Goal: Information Seeking & Learning: Learn about a topic

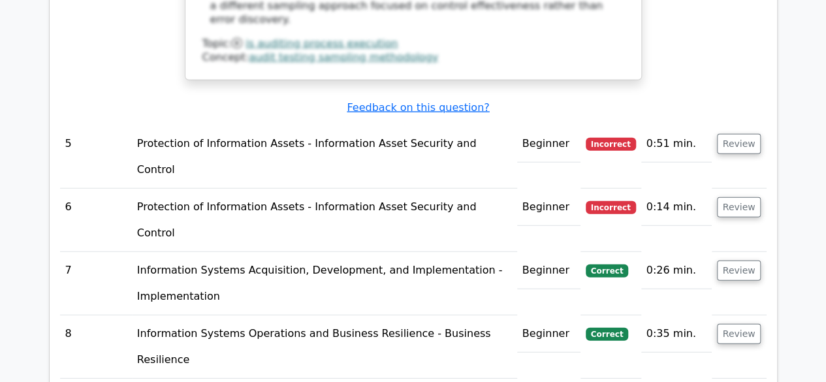
scroll to position [4160, 0]
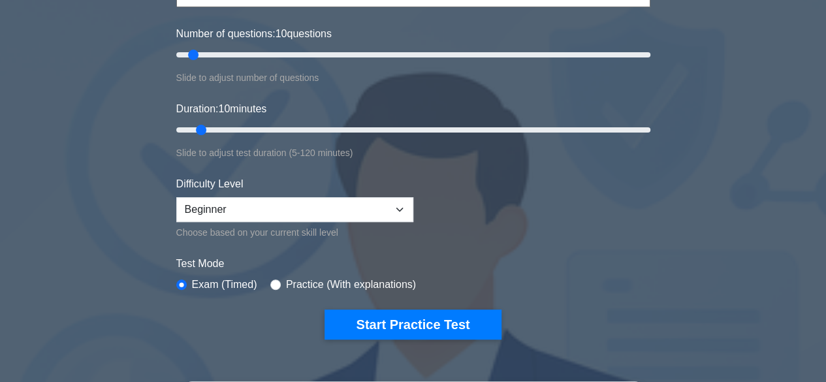
scroll to position [164, 0]
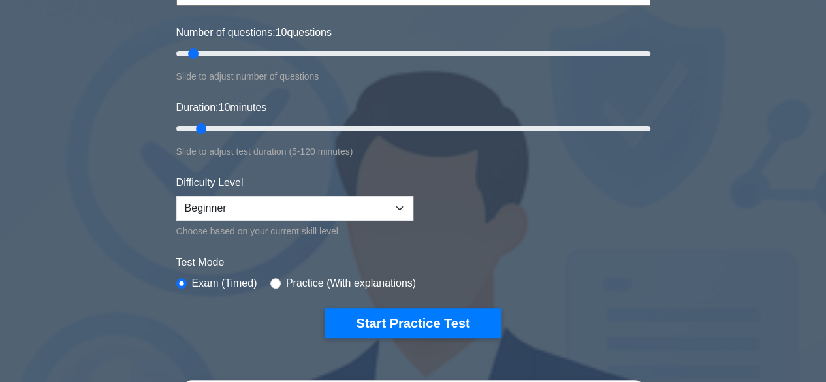
click at [290, 281] on label "Practice (With explanations)" at bounding box center [351, 283] width 130 height 16
click at [272, 280] on input "radio" at bounding box center [275, 283] width 10 height 10
radio input "true"
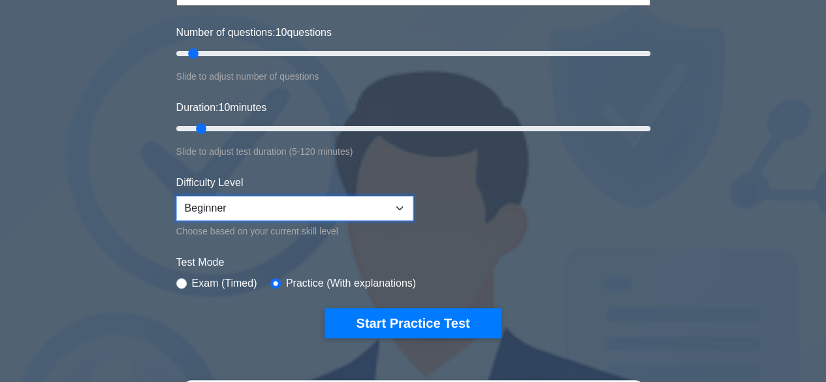
click at [403, 204] on select "Beginner Intermediate Expert" at bounding box center [294, 208] width 237 height 25
select select "expert"
click at [176, 196] on select "Beginner Intermediate Expert" at bounding box center [294, 208] width 237 height 25
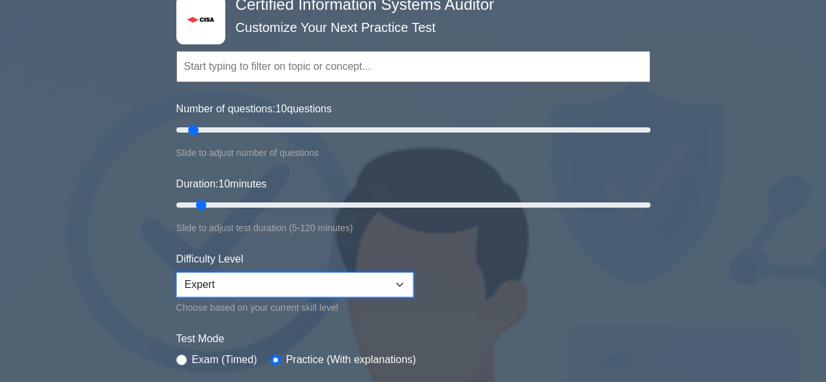
scroll to position [87, 0]
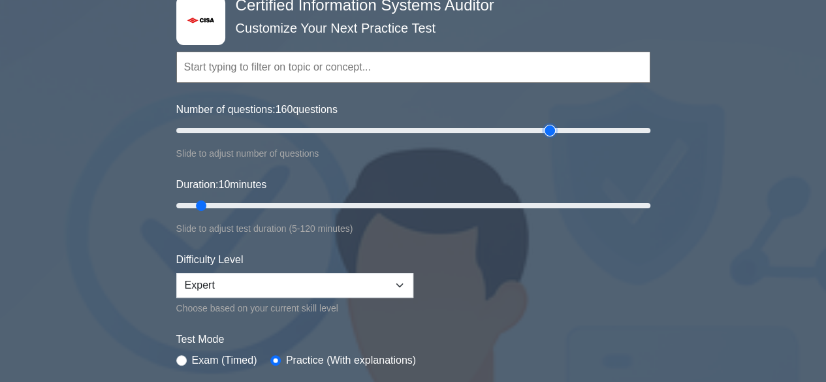
type input "160"
click at [544, 130] on input "Number of questions: 160 questions" at bounding box center [413, 131] width 474 height 16
click at [636, 205] on input "Duration: 120 minutes" at bounding box center [413, 206] width 474 height 16
click at [345, 205] on input "Duration: 45 minutes" at bounding box center [413, 206] width 474 height 16
type input "25"
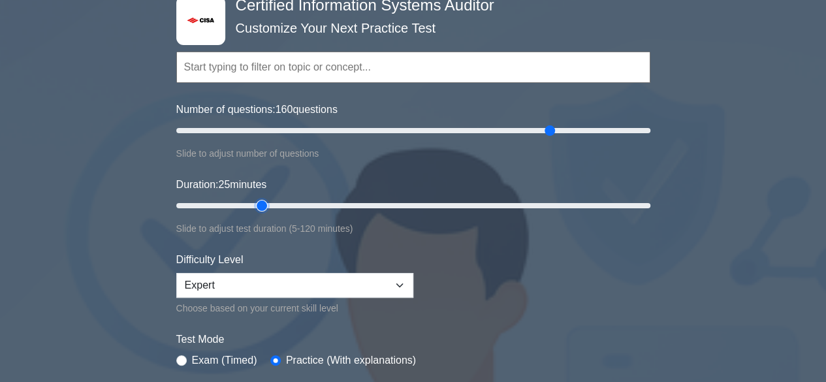
click at [258, 205] on input "Duration: 25 minutes" at bounding box center [413, 206] width 474 height 16
type input "40"
click at [261, 130] on input "Number of questions: 40 questions" at bounding box center [413, 131] width 474 height 16
click at [259, 130] on input "Number of questions: 40 questions" at bounding box center [413, 131] width 474 height 16
click at [265, 203] on input "Duration: 25 minutes" at bounding box center [413, 206] width 474 height 16
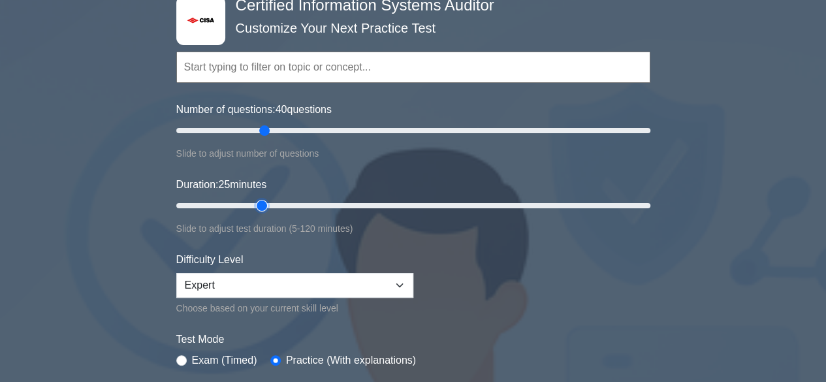
click at [272, 204] on input "Duration: 25 minutes" at bounding box center [413, 206] width 474 height 16
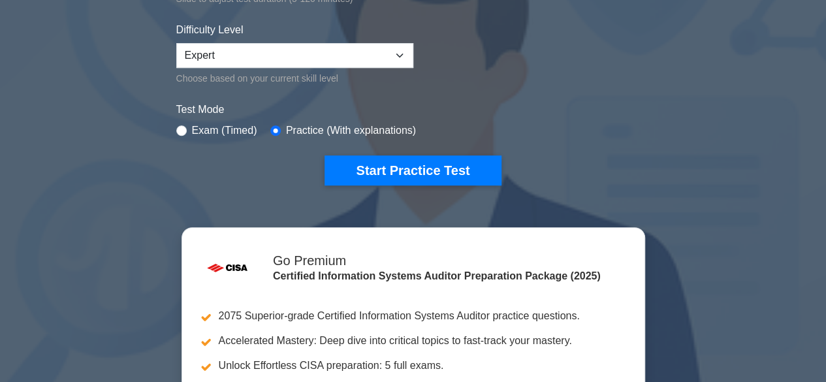
scroll to position [315, 0]
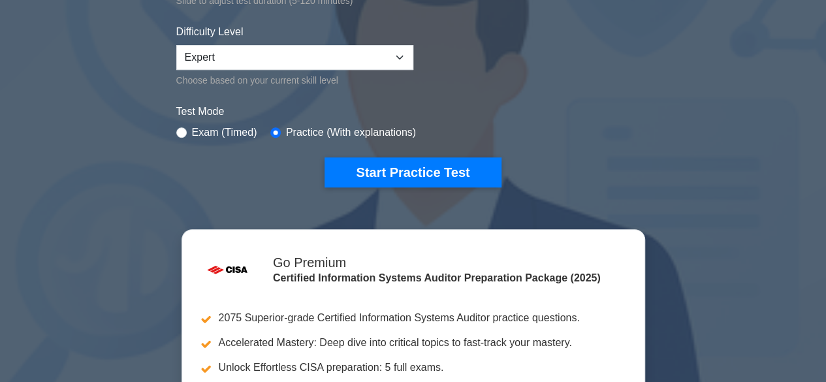
click at [360, 170] on button "Start Practice Test" at bounding box center [412, 172] width 176 height 30
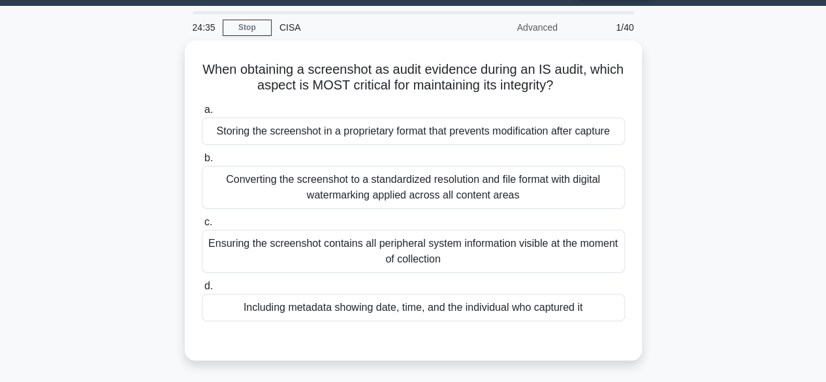
scroll to position [37, 0]
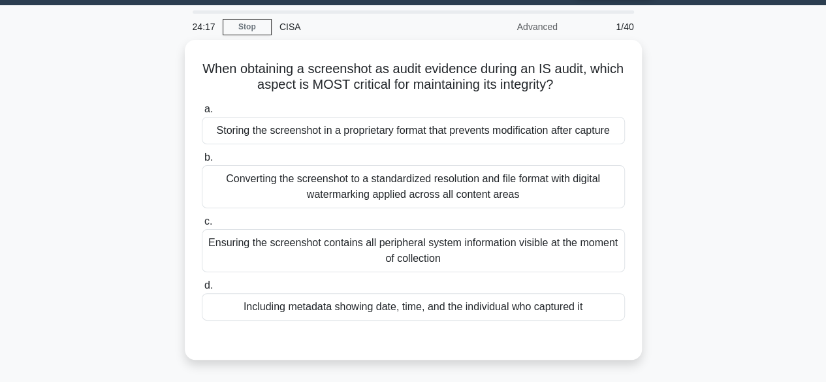
click at [361, 133] on div "Storing the screenshot in a proprietary format that prevents modification after…" at bounding box center [413, 130] width 423 height 27
click at [202, 114] on input "a. Storing the screenshot in a proprietary format that prevents modification af…" at bounding box center [202, 109] width 0 height 8
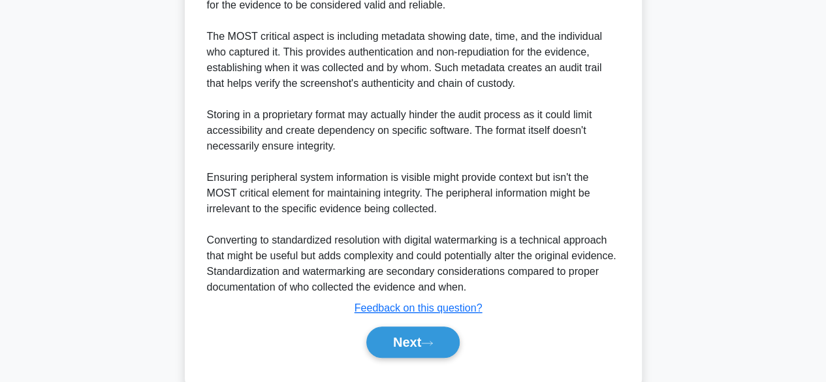
scroll to position [443, 0]
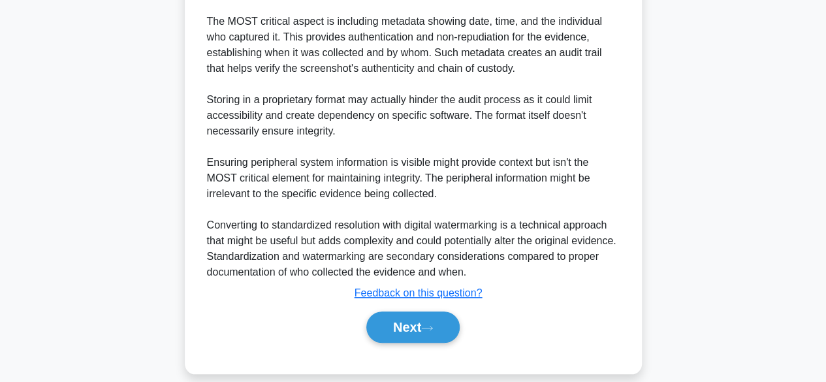
click at [390, 332] on button "Next" at bounding box center [412, 326] width 93 height 31
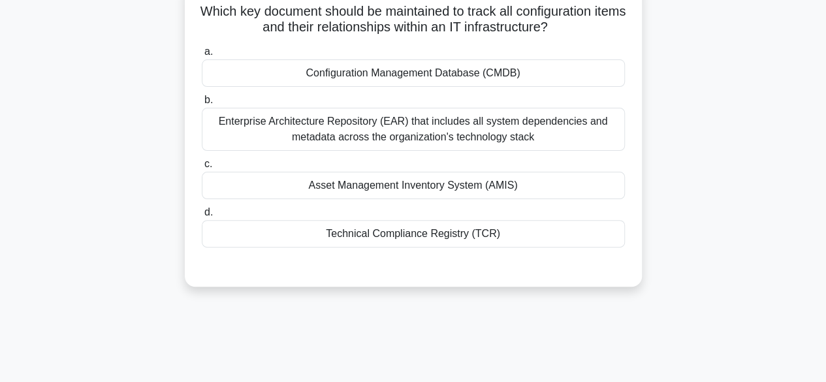
scroll to position [0, 0]
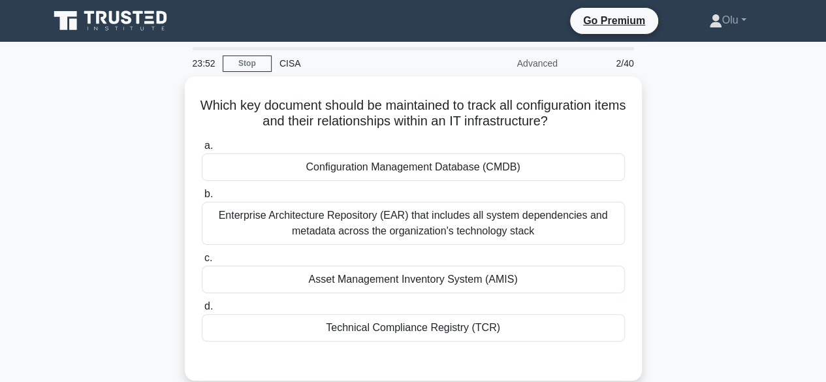
click at [424, 273] on div "Asset Management Inventory System (AMIS)" at bounding box center [413, 279] width 423 height 27
click at [202, 262] on input "c. Asset Management Inventory System (AMIS)" at bounding box center [202, 258] width 0 height 8
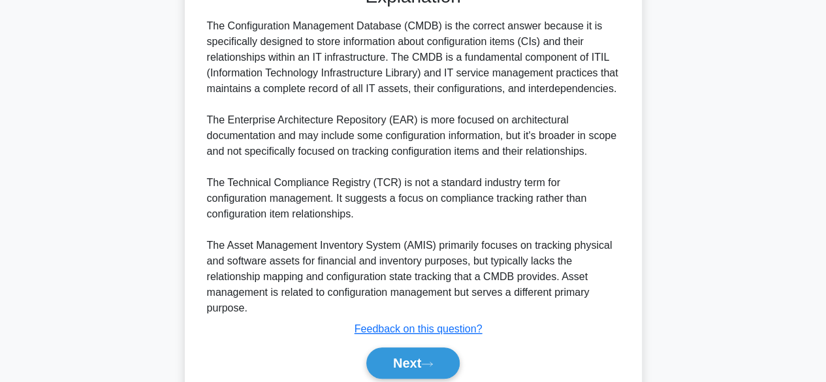
scroll to position [423, 0]
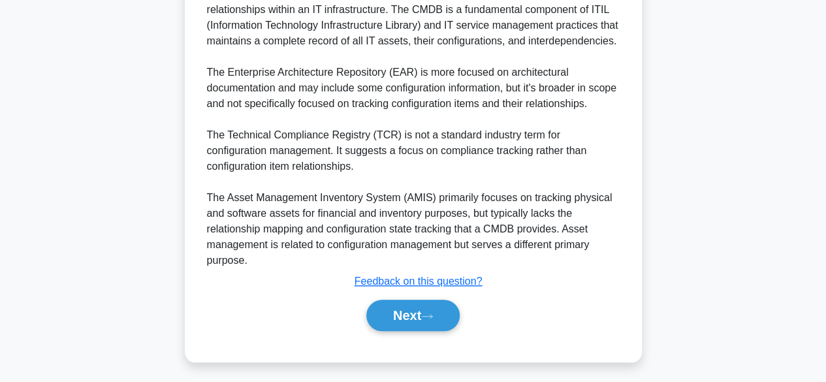
click at [414, 307] on button "Next" at bounding box center [412, 315] width 93 height 31
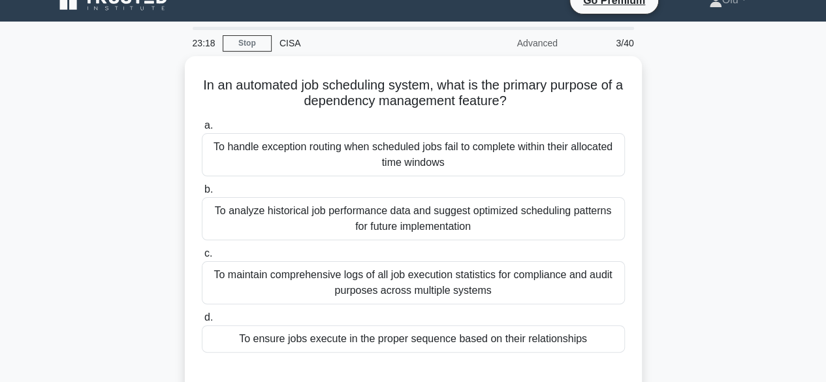
scroll to position [21, 0]
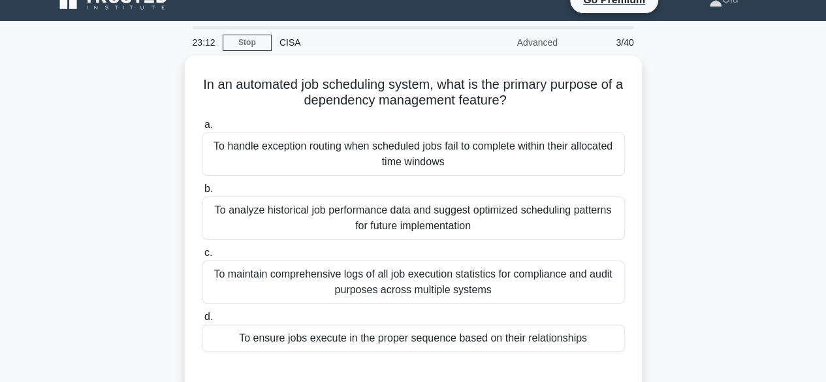
click at [320, 217] on div "To analyze historical job performance data and suggest optimized scheduling pat…" at bounding box center [413, 217] width 423 height 43
click at [202, 193] on input "b. To analyze historical job performance data and suggest optimized scheduling …" at bounding box center [202, 189] width 0 height 8
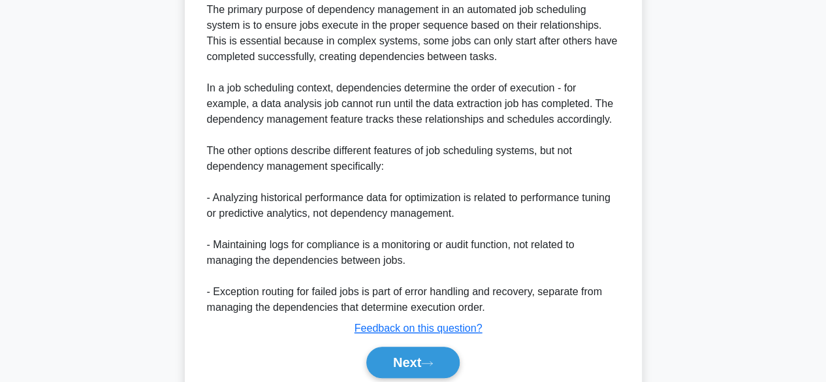
scroll to position [470, 0]
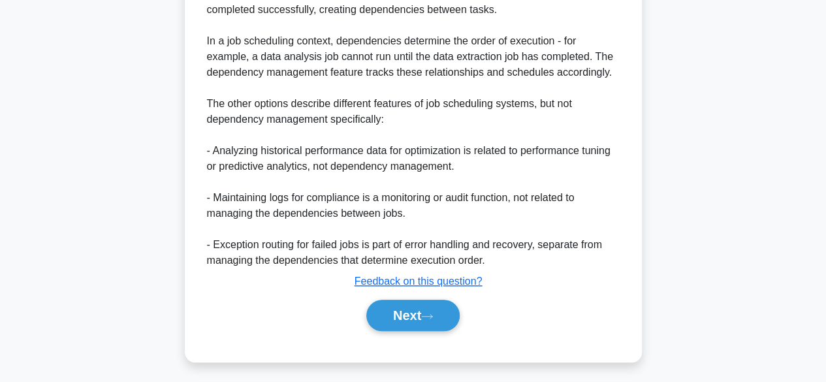
click at [382, 307] on button "Next" at bounding box center [412, 315] width 93 height 31
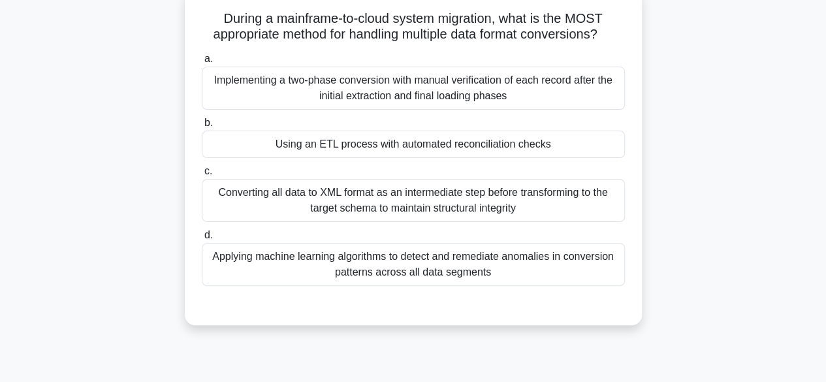
scroll to position [69, 0]
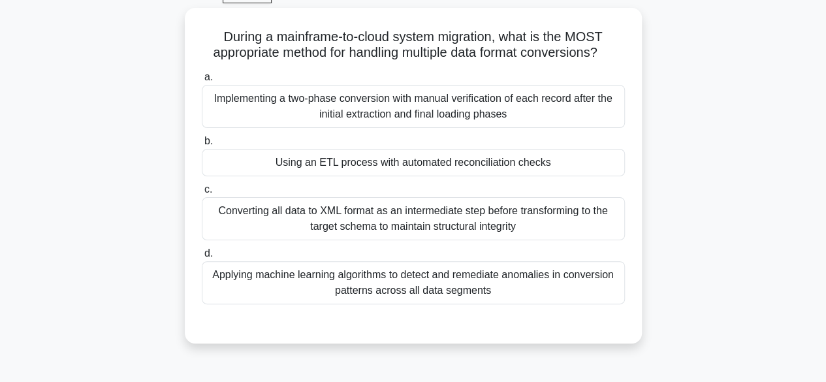
click at [398, 113] on div "Implementing a two-phase conversion with manual verification of each record aft…" at bounding box center [413, 106] width 423 height 43
click at [202, 82] on input "a. Implementing a two-phase conversion with manual verification of each record …" at bounding box center [202, 77] width 0 height 8
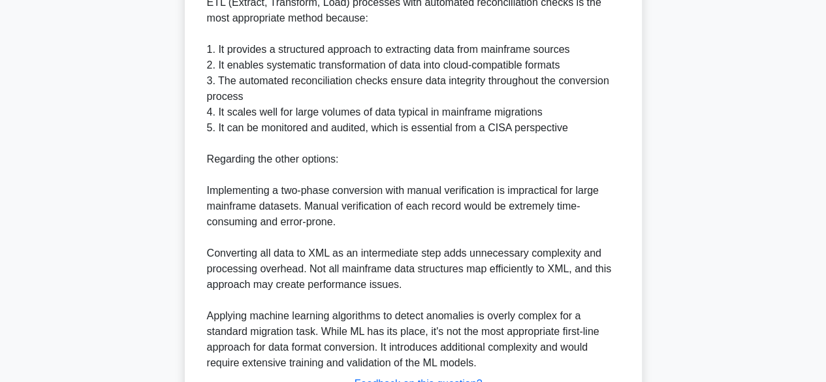
scroll to position [580, 0]
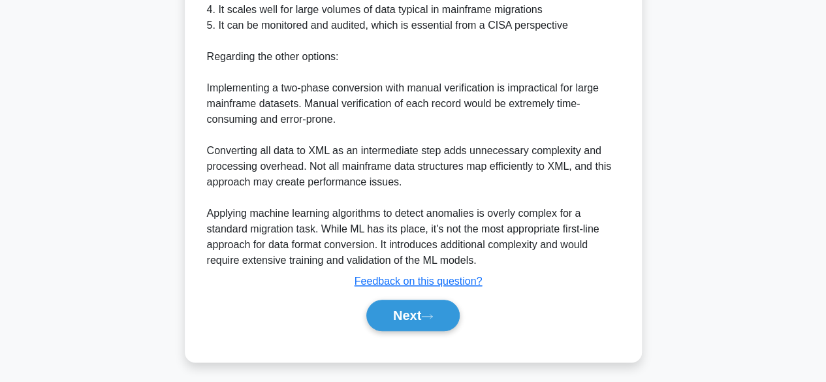
click at [428, 313] on icon at bounding box center [427, 316] width 12 height 7
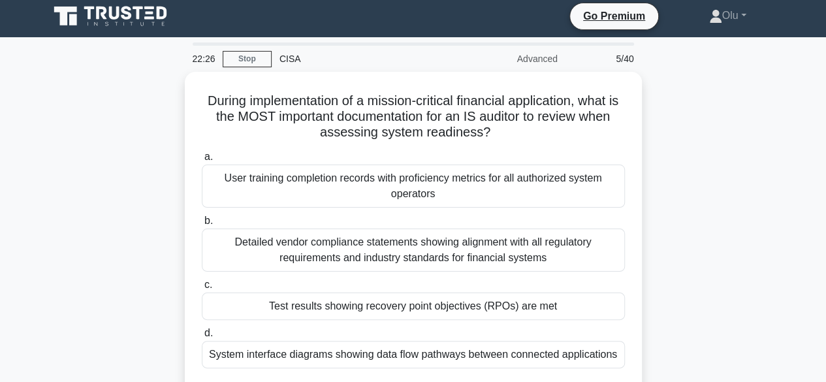
scroll to position [0, 0]
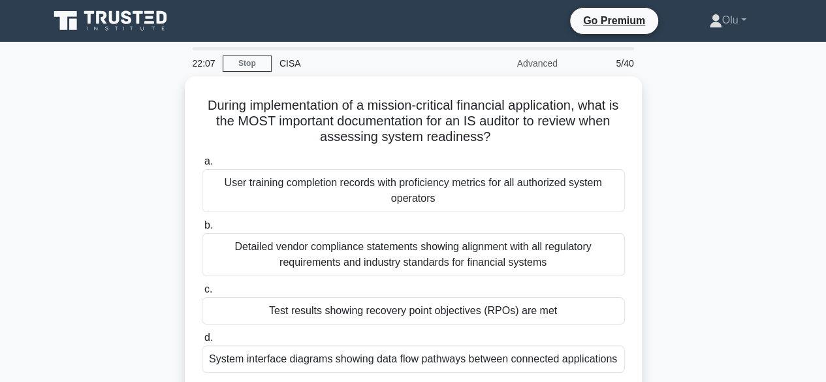
click at [258, 65] on link "Stop" at bounding box center [247, 63] width 49 height 16
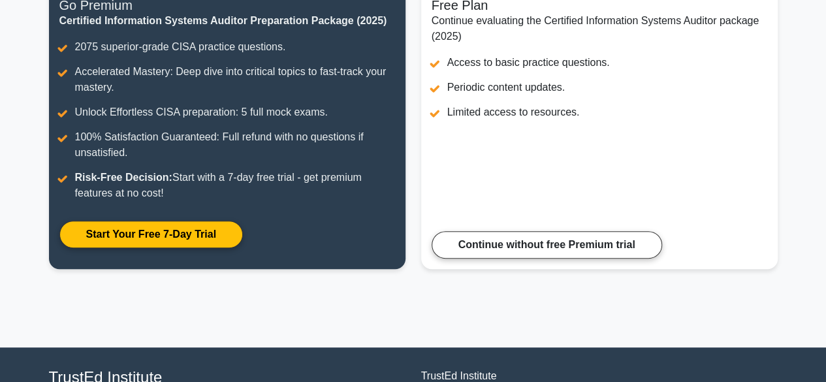
scroll to position [291, 0]
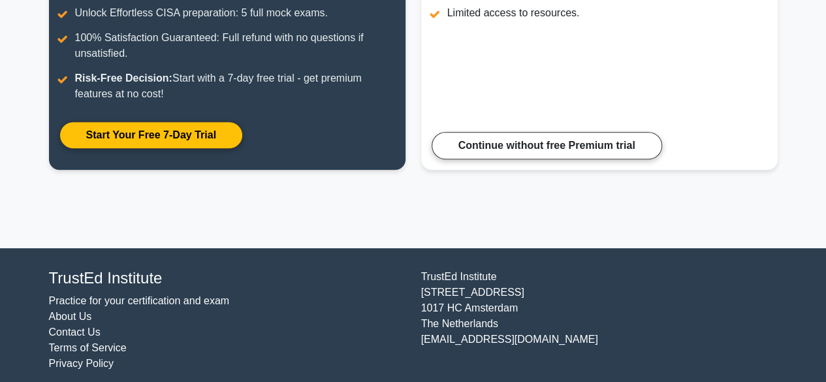
click at [470, 150] on link "Continue without free Premium trial" at bounding box center [546, 145] width 230 height 27
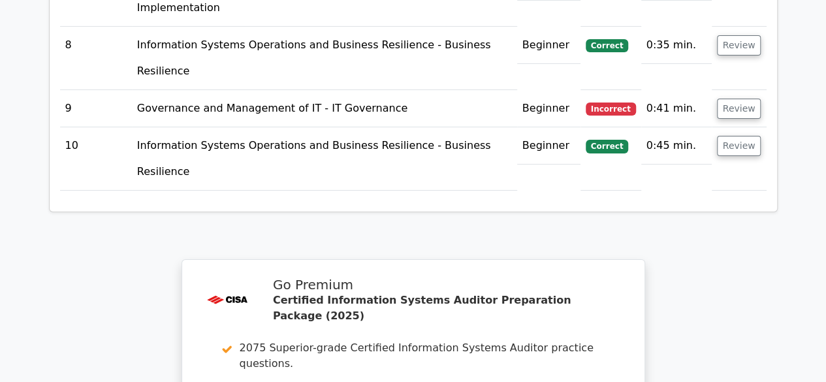
scroll to position [2286, 0]
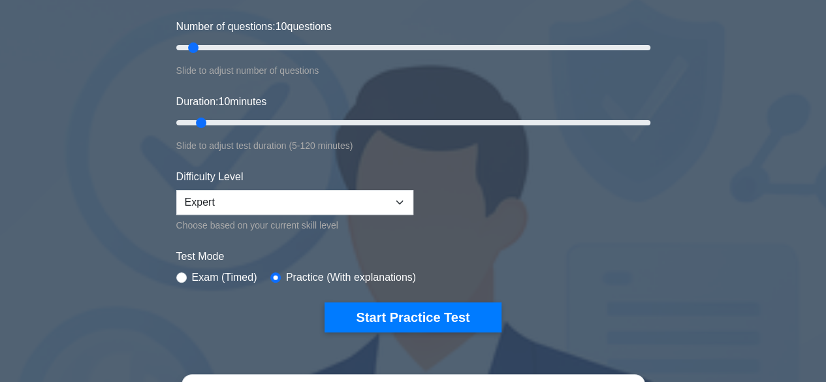
scroll to position [172, 0]
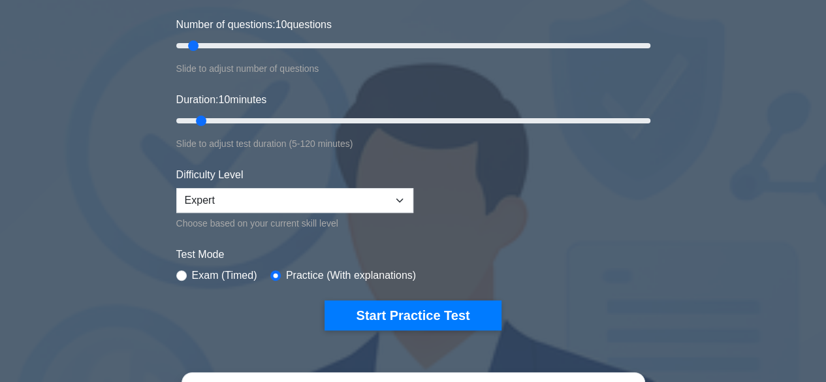
click at [386, 304] on button "Start Practice Test" at bounding box center [412, 315] width 176 height 30
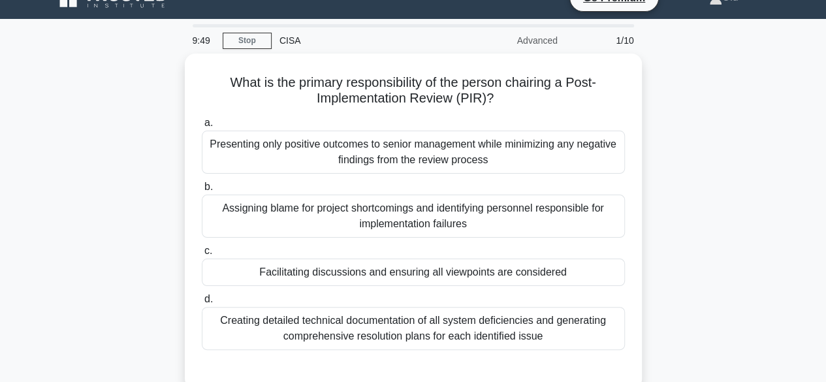
scroll to position [23, 0]
click at [354, 273] on div "Facilitating discussions and ensuring all viewpoints are considered" at bounding box center [413, 271] width 423 height 27
click at [202, 255] on input "c. Facilitating discussions and ensuring all viewpoints are considered" at bounding box center [202, 250] width 0 height 8
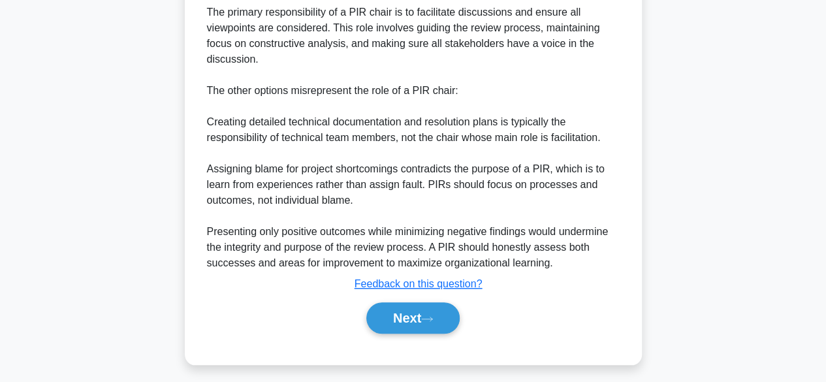
scroll to position [421, 0]
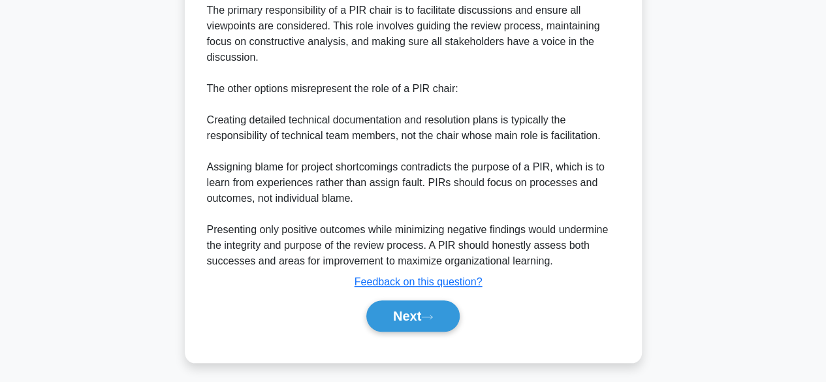
click at [397, 308] on button "Next" at bounding box center [412, 315] width 93 height 31
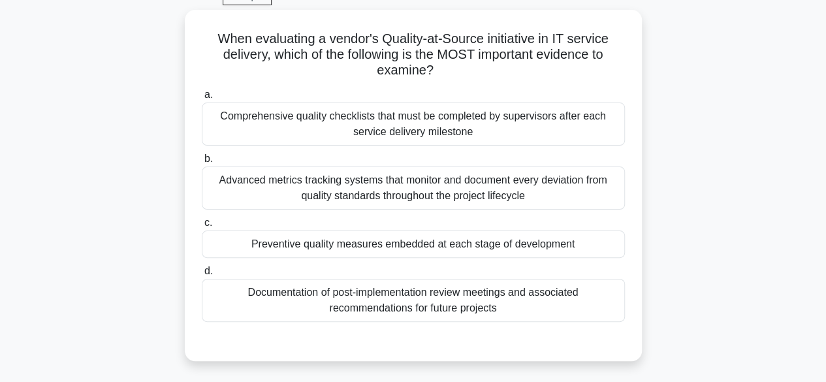
scroll to position [72, 0]
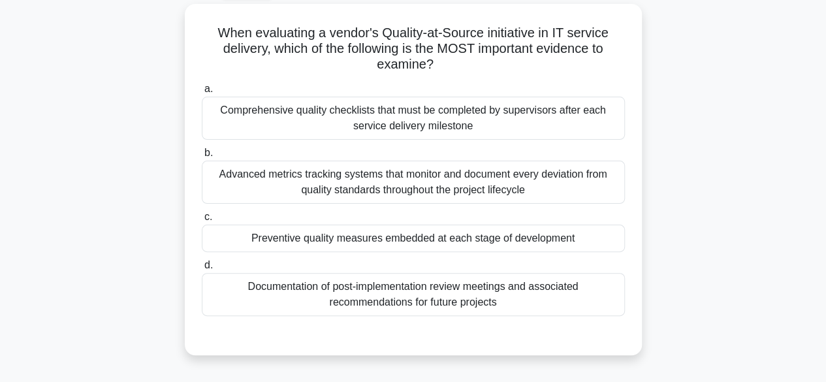
click at [364, 191] on div "Advanced metrics tracking systems that monitor and document every deviation fro…" at bounding box center [413, 182] width 423 height 43
click at [202, 157] on input "b. Advanced metrics tracking systems that monitor and document every deviation …" at bounding box center [202, 153] width 0 height 8
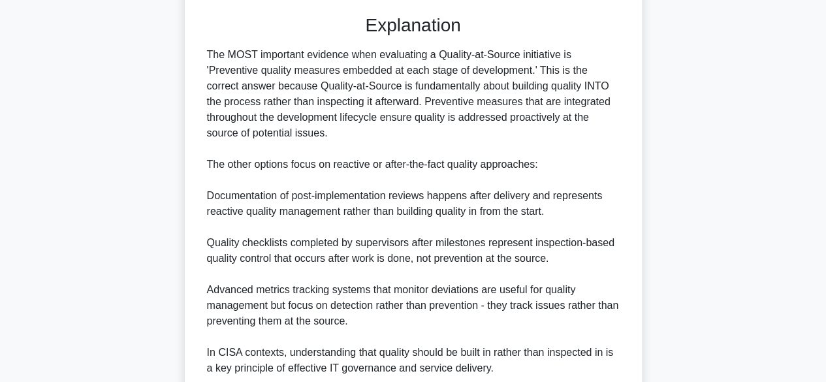
scroll to position [501, 0]
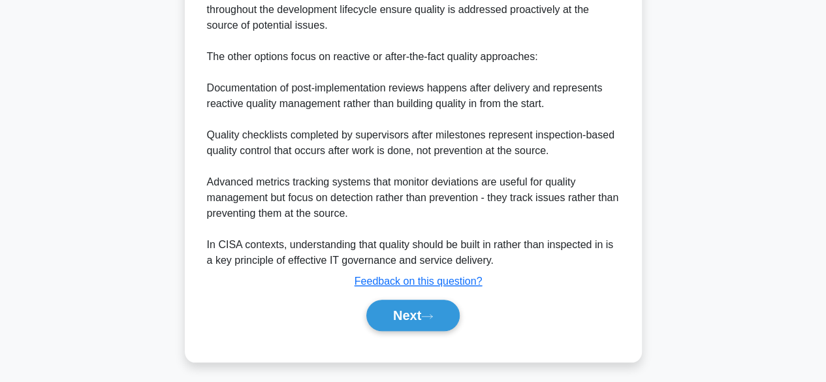
click at [403, 310] on button "Next" at bounding box center [412, 315] width 93 height 31
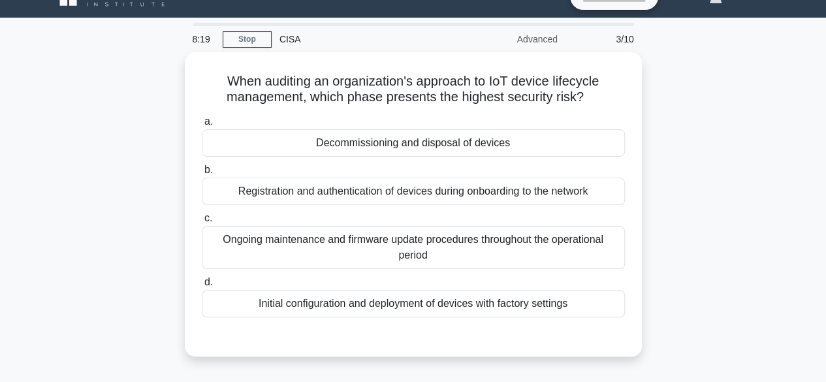
scroll to position [25, 0]
click at [388, 195] on div "Registration and authentication of devices during onboarding to the network" at bounding box center [413, 190] width 423 height 27
click at [202, 174] on input "b. Registration and authentication of devices during onboarding to the network" at bounding box center [202, 169] width 0 height 8
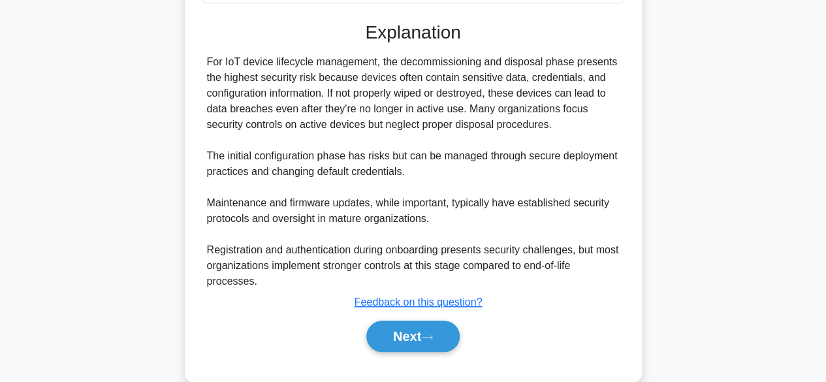
scroll to position [341, 0]
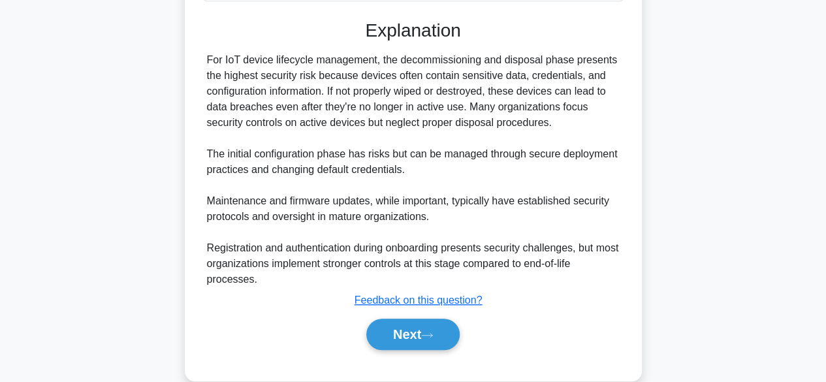
click at [416, 327] on button "Next" at bounding box center [412, 334] width 93 height 31
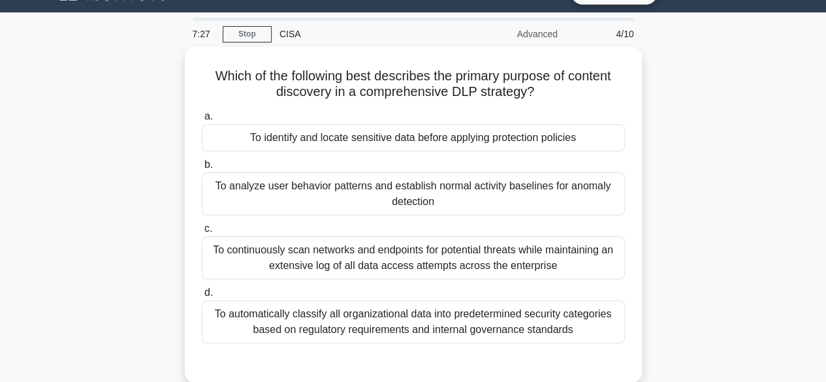
scroll to position [30, 0]
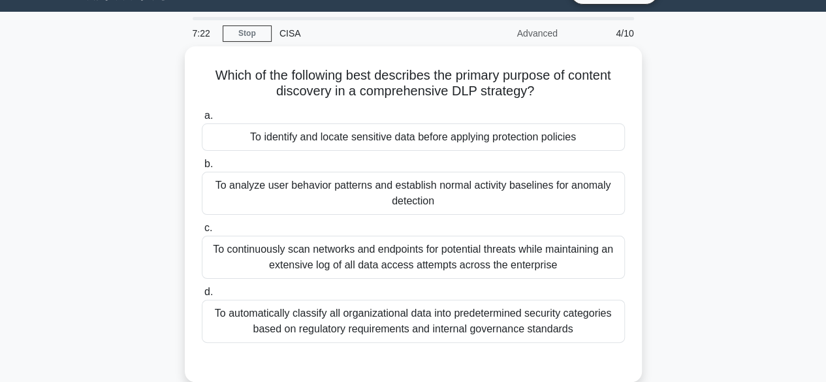
click at [369, 319] on div "To automatically classify all organizational data into predetermined security c…" at bounding box center [413, 321] width 423 height 43
click at [202, 296] on input "d. To automatically classify all organizational data into predetermined securit…" at bounding box center [202, 292] width 0 height 8
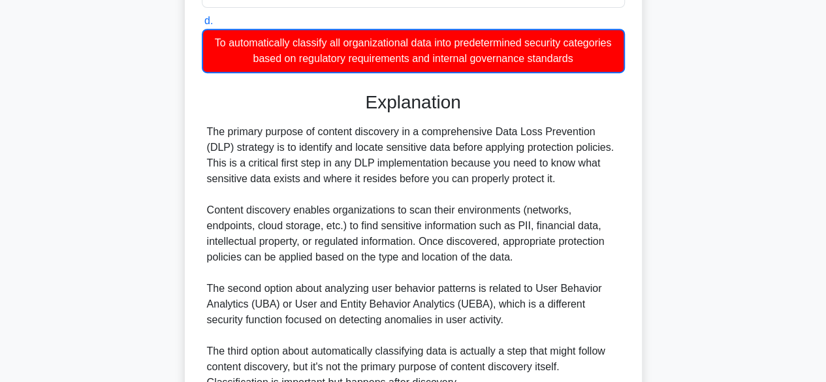
scroll to position [486, 0]
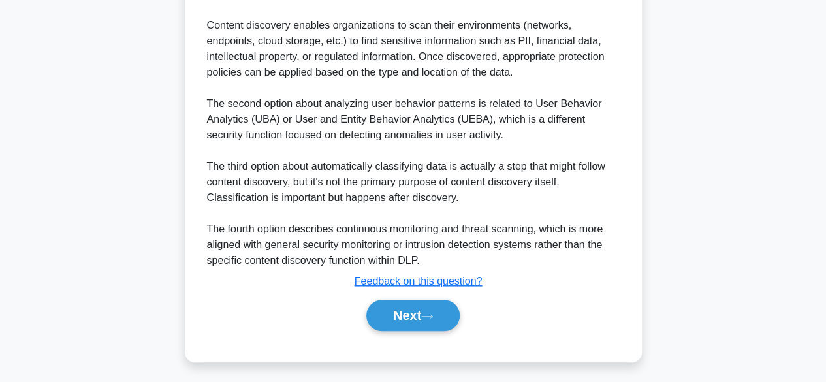
click at [402, 309] on button "Next" at bounding box center [412, 315] width 93 height 31
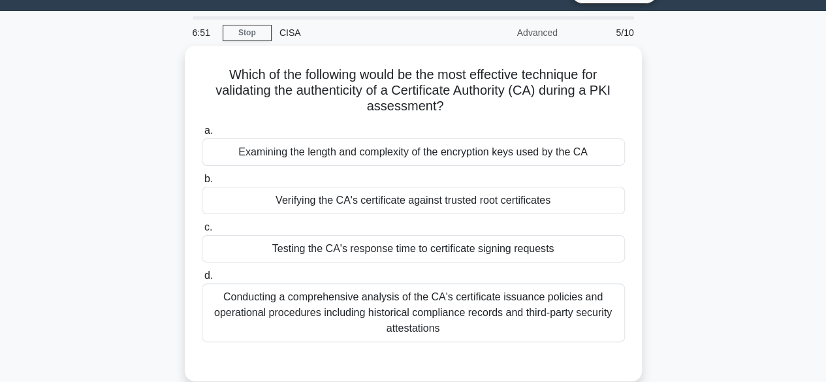
scroll to position [31, 0]
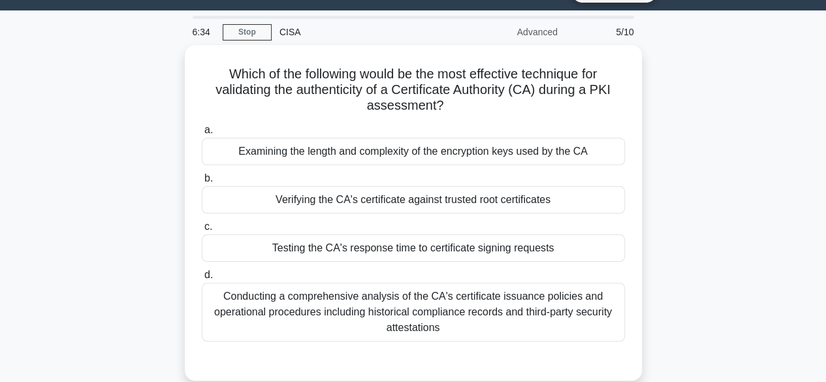
click at [431, 203] on div "Verifying the CA's certificate against trusted root certificates" at bounding box center [413, 199] width 423 height 27
click at [202, 183] on input "b. Verifying the CA's certificate against trusted root certificates" at bounding box center [202, 178] width 0 height 8
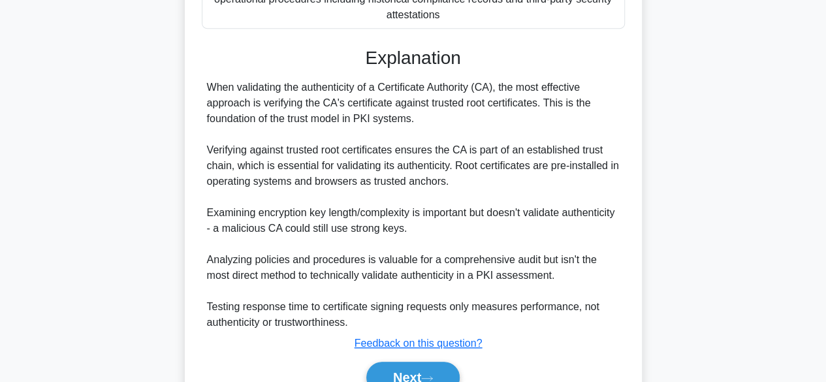
scroll to position [405, 0]
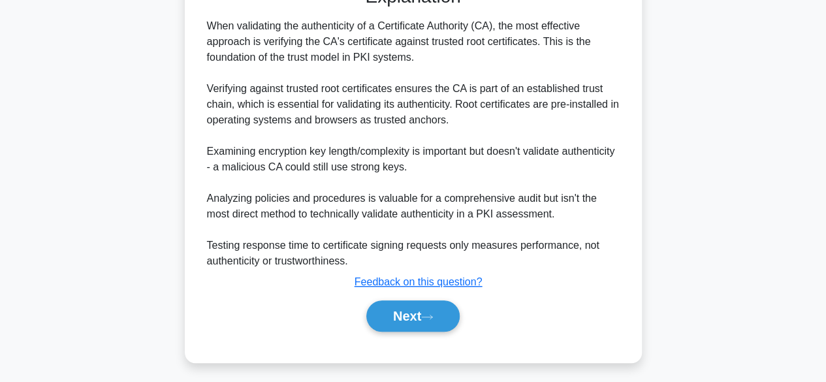
click at [416, 307] on button "Next" at bounding box center [412, 315] width 93 height 31
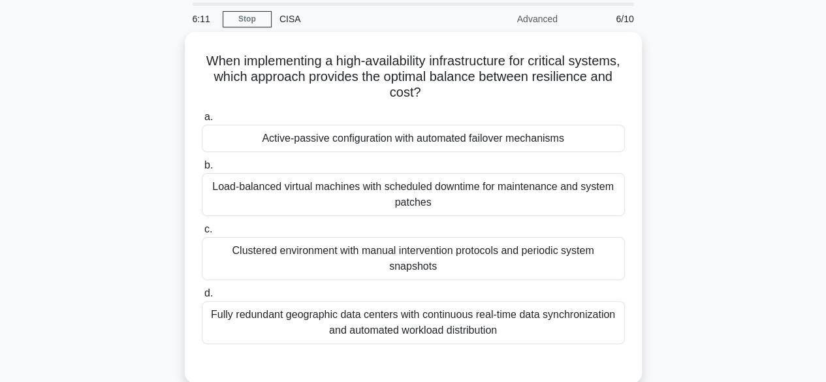
scroll to position [45, 0]
click at [398, 189] on div "Load-balanced virtual machines with scheduled downtime for maintenance and syst…" at bounding box center [413, 193] width 423 height 43
click at [202, 169] on input "b. Load-balanced virtual machines with scheduled downtime for maintenance and s…" at bounding box center [202, 165] width 0 height 8
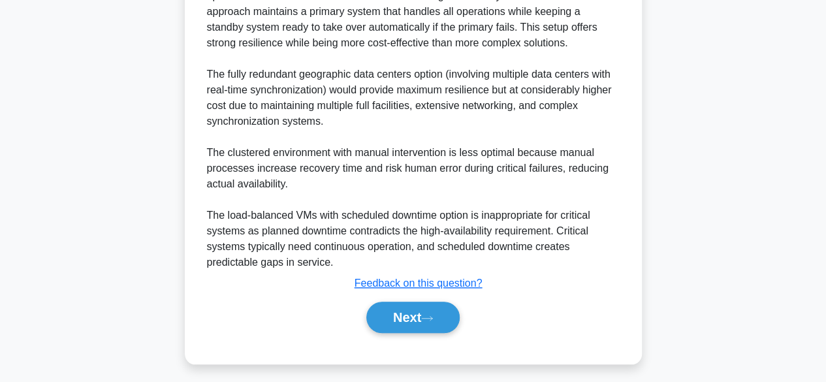
scroll to position [470, 0]
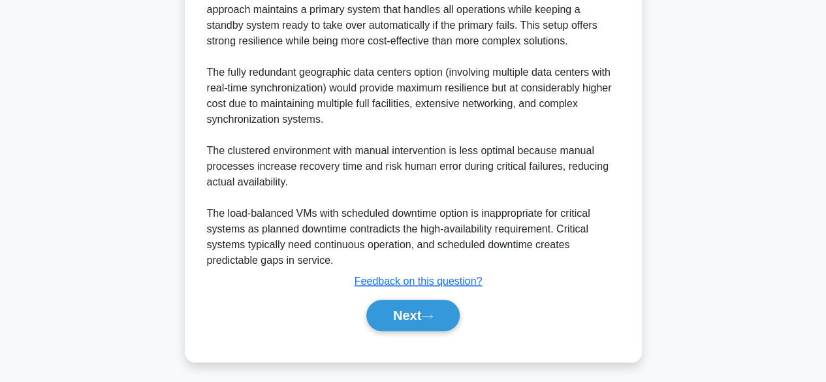
click at [404, 314] on button "Next" at bounding box center [412, 315] width 93 height 31
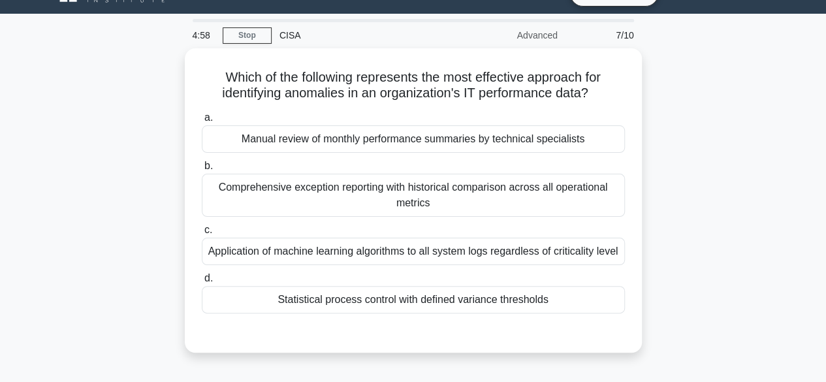
scroll to position [29, 0]
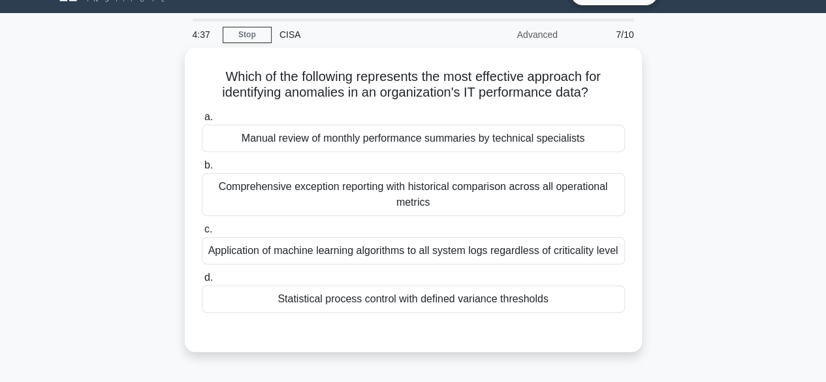
click at [279, 294] on div "Statistical process control with defined variance thresholds" at bounding box center [413, 298] width 423 height 27
click at [202, 282] on input "d. Statistical process control with defined variance thresholds" at bounding box center [202, 277] width 0 height 8
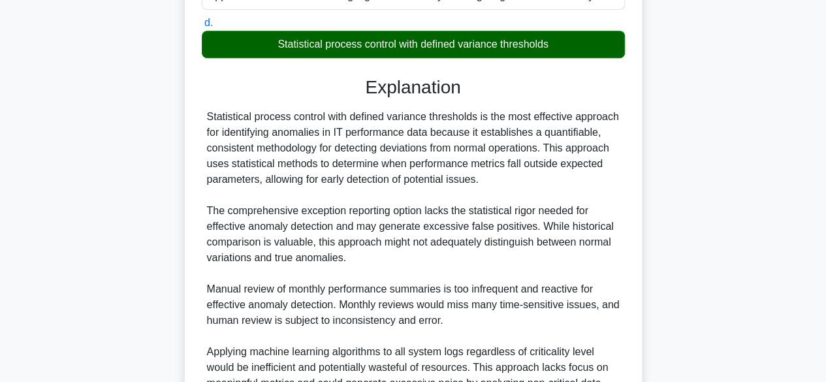
scroll to position [421, 0]
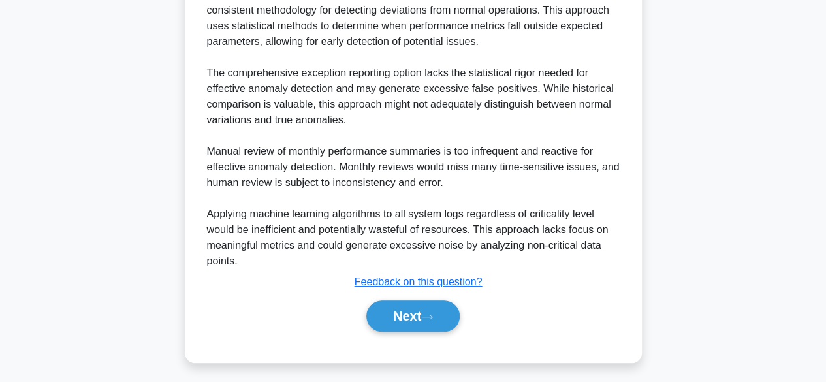
click at [379, 314] on button "Next" at bounding box center [412, 315] width 93 height 31
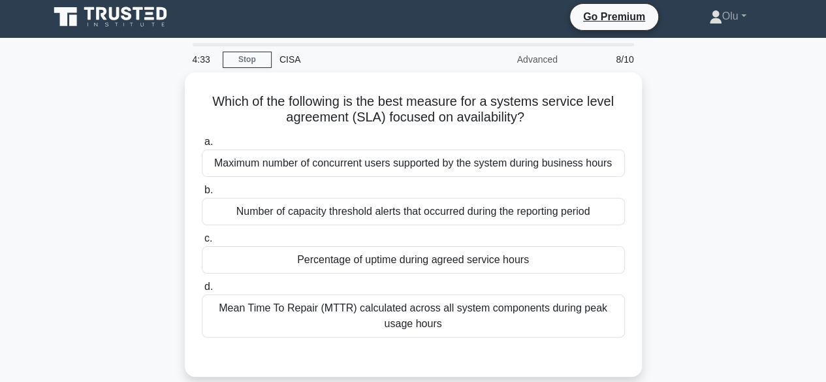
scroll to position [0, 0]
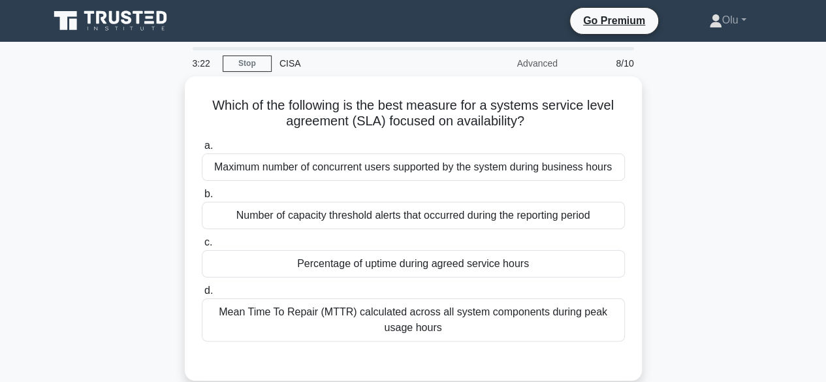
click at [381, 173] on div "Maximum number of concurrent users supported by the system during business hours" at bounding box center [413, 166] width 423 height 27
click at [202, 150] on input "a. Maximum number of concurrent users supported by the system during business h…" at bounding box center [202, 146] width 0 height 8
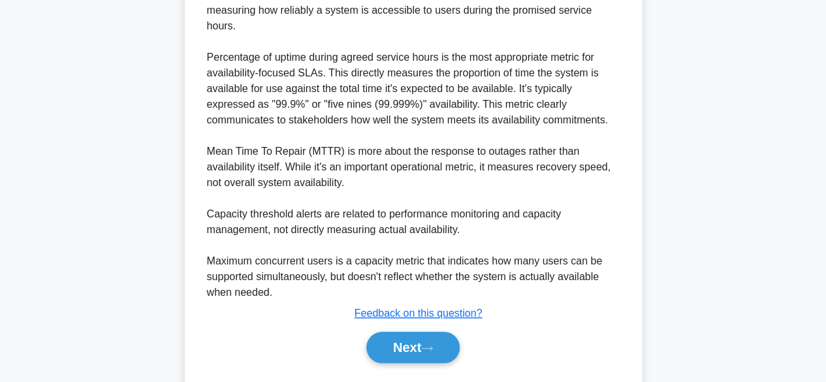
scroll to position [423, 0]
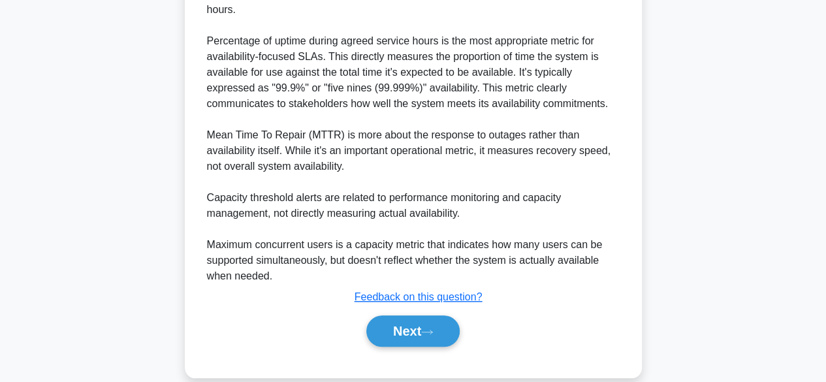
click at [410, 319] on button "Next" at bounding box center [412, 330] width 93 height 31
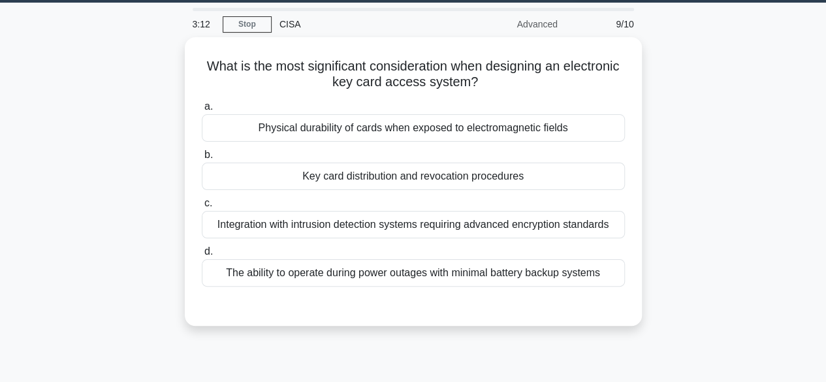
scroll to position [0, 0]
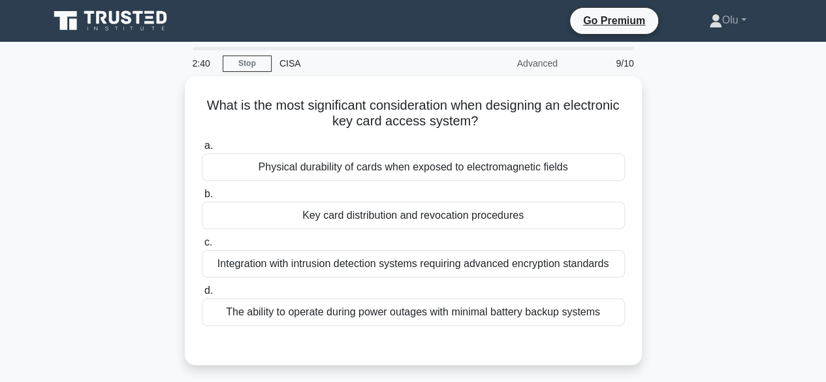
click at [318, 304] on div "The ability to operate during power outages with minimal battery backup systems" at bounding box center [413, 311] width 423 height 27
click at [202, 295] on input "d. The ability to operate during power outages with minimal battery backup syst…" at bounding box center [202, 291] width 0 height 8
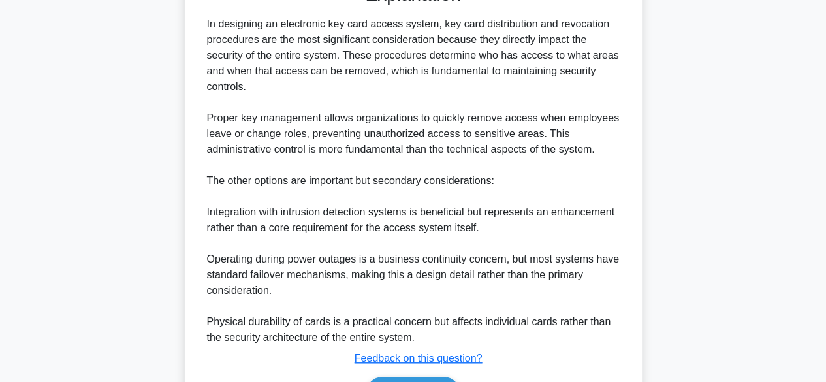
scroll to position [439, 0]
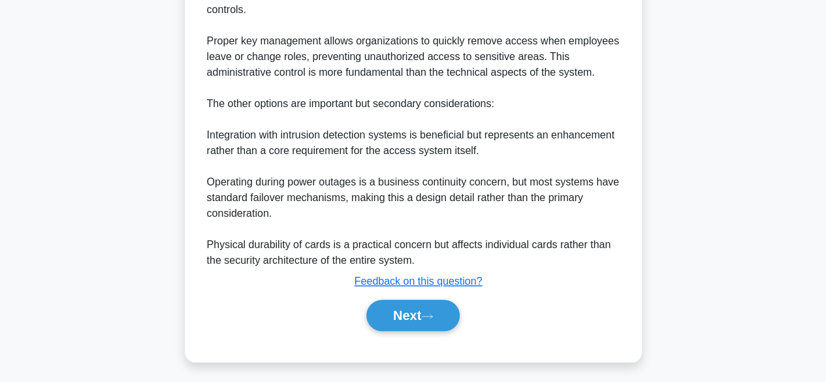
click at [402, 306] on button "Next" at bounding box center [412, 315] width 93 height 31
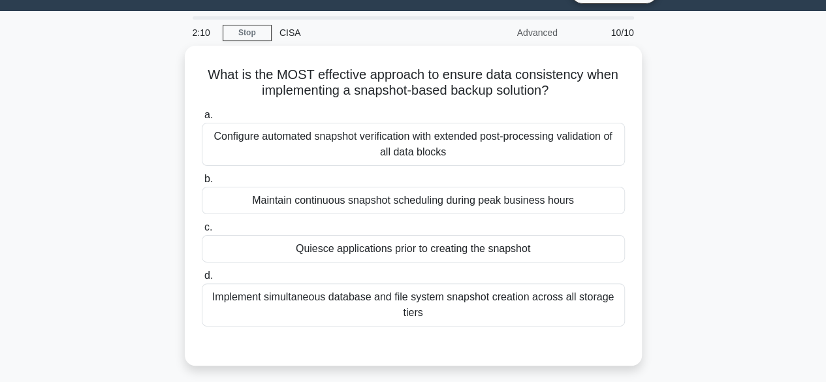
scroll to position [31, 0]
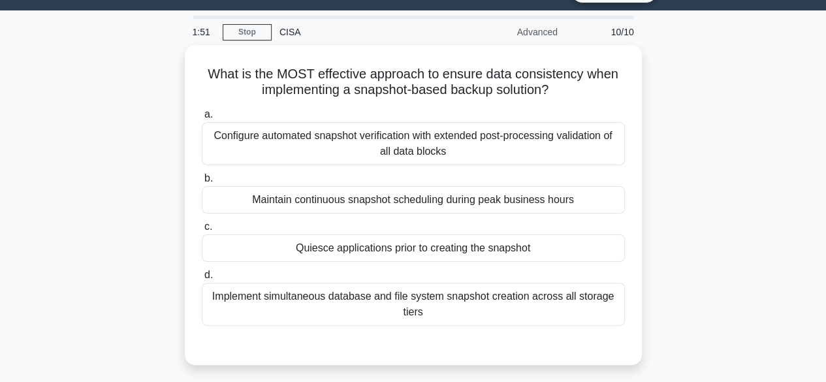
click at [381, 316] on div "Implement simultaneous database and file system snapshot creation across all st…" at bounding box center [413, 304] width 423 height 43
click at [202, 279] on input "d. Implement simultaneous database and file system snapshot creation across all…" at bounding box center [202, 275] width 0 height 8
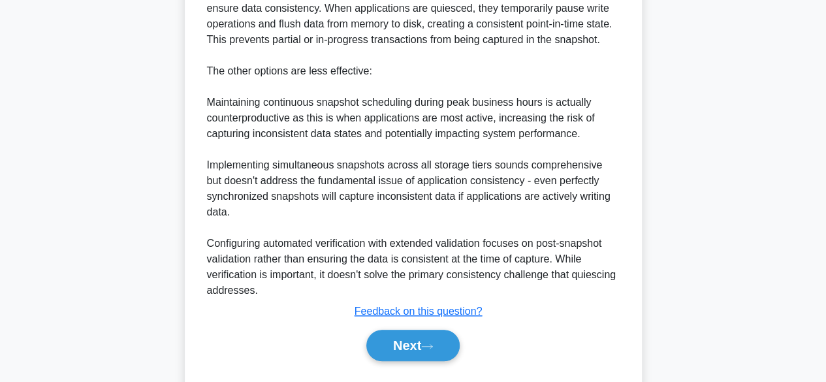
scroll to position [426, 0]
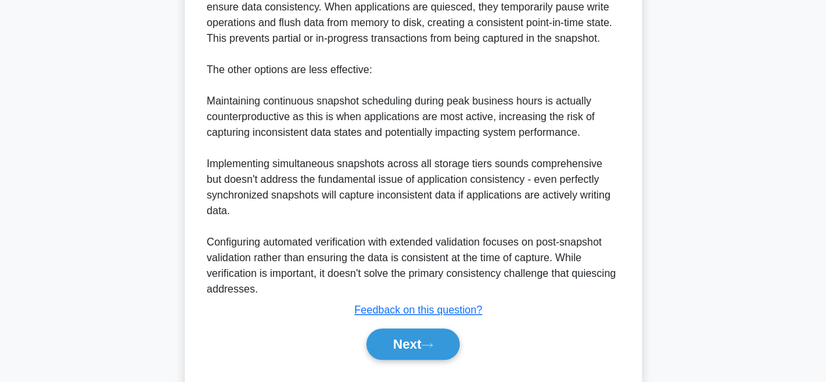
click at [428, 347] on button "Next" at bounding box center [412, 343] width 93 height 31
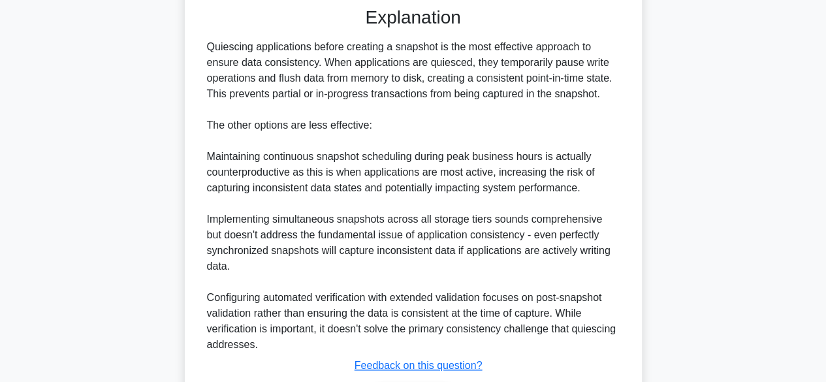
scroll to position [371, 0]
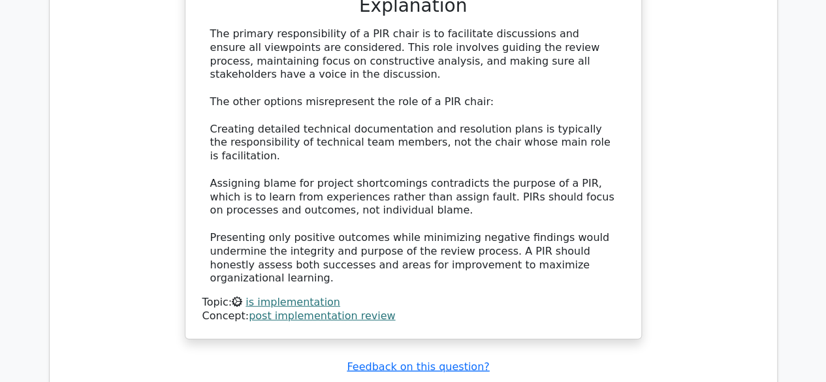
scroll to position [1478, 0]
